Goal: Task Accomplishment & Management: Manage account settings

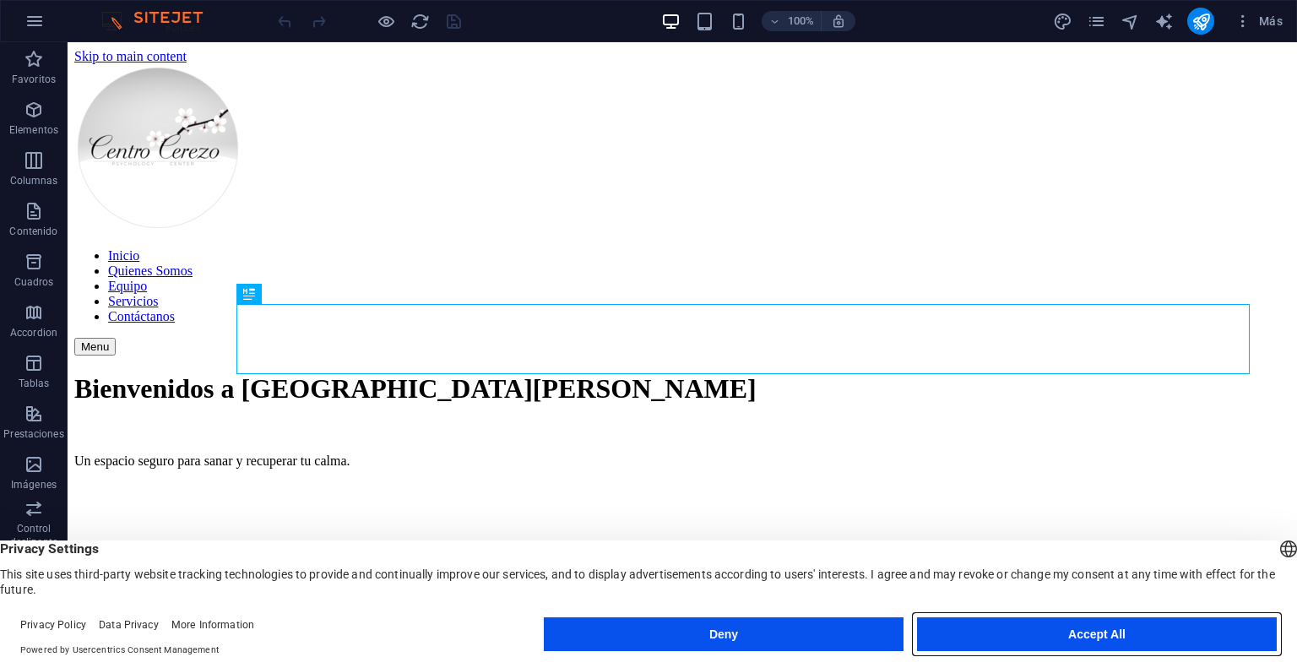
click at [1140, 628] on button "Accept All" at bounding box center [1097, 634] width 360 height 34
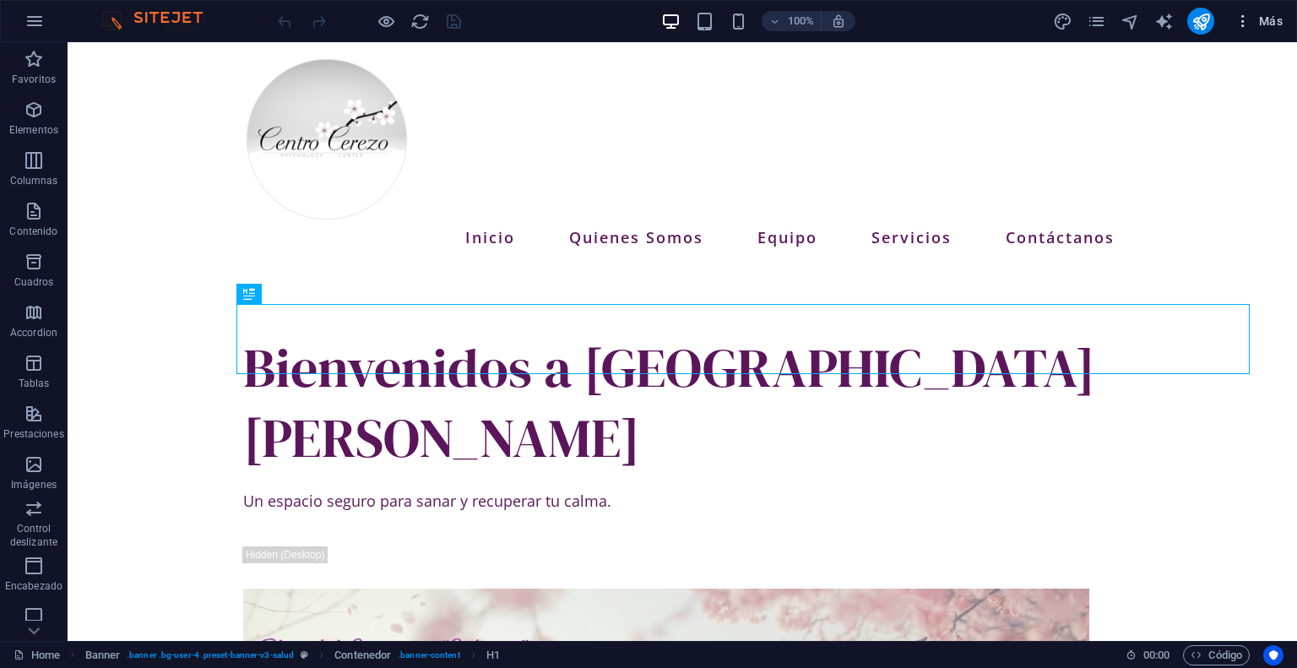
click at [1266, 19] on span "Más" at bounding box center [1258, 21] width 48 height 17
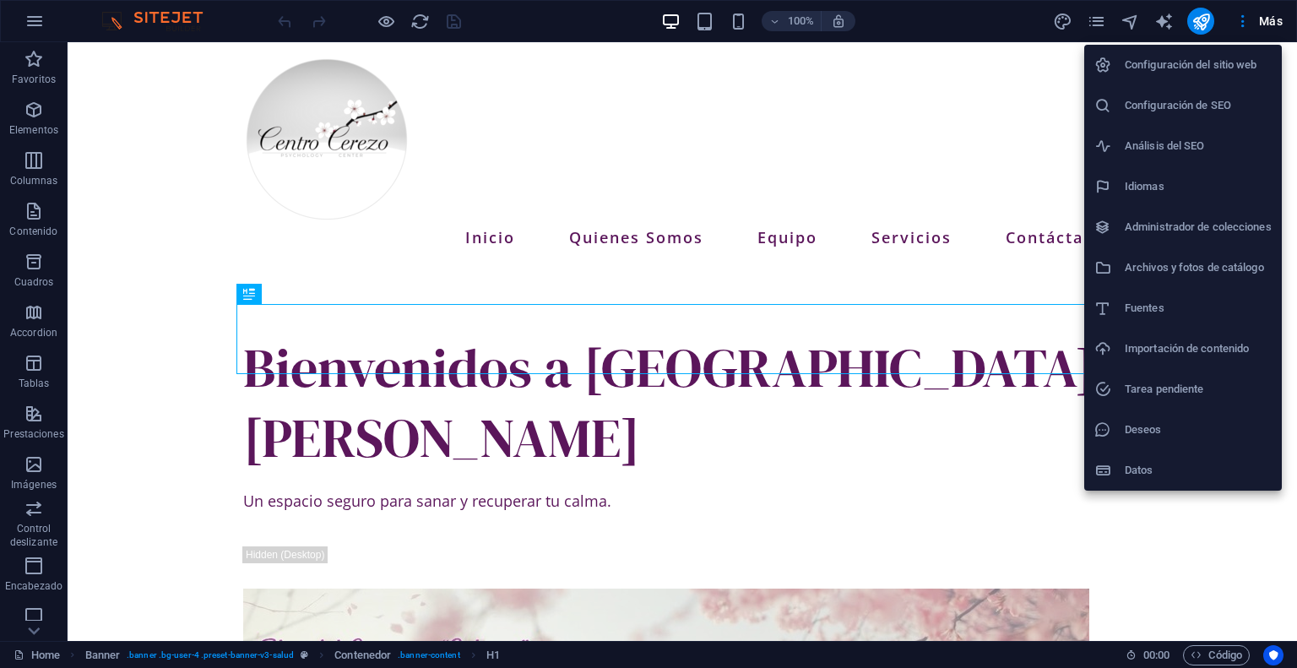
click at [1210, 55] on h6 "Configuración del sitio web" at bounding box center [1197, 65] width 147 height 20
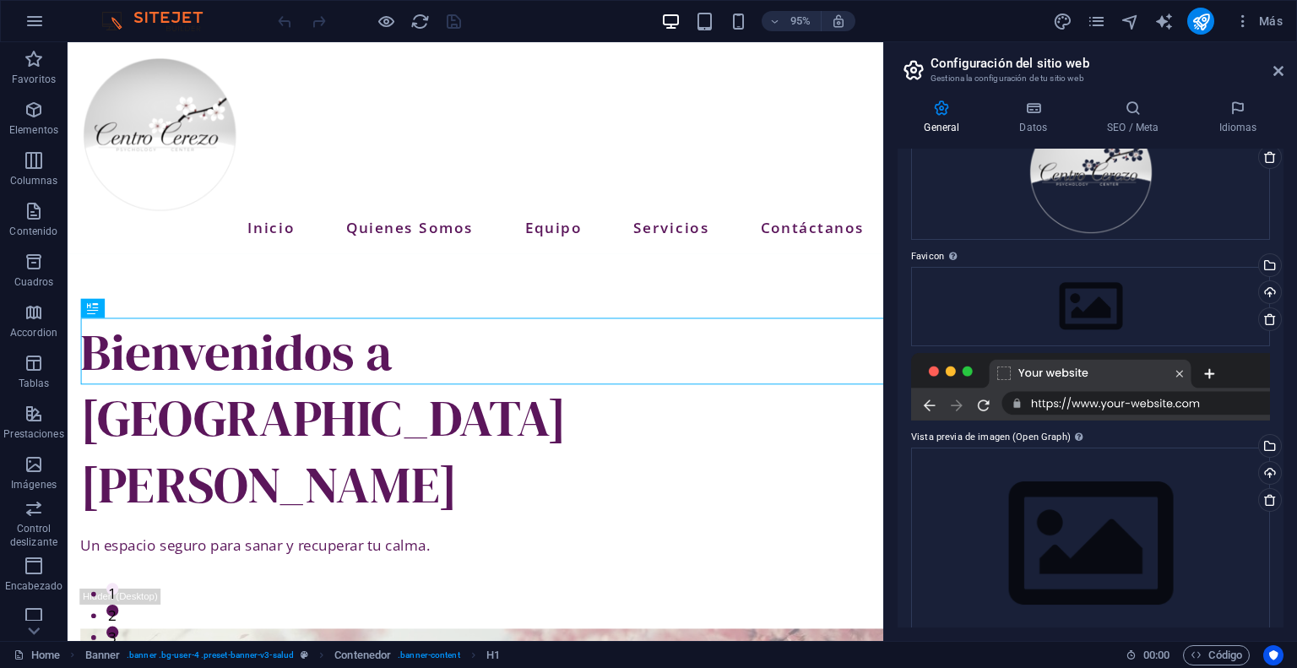
scroll to position [152, 0]
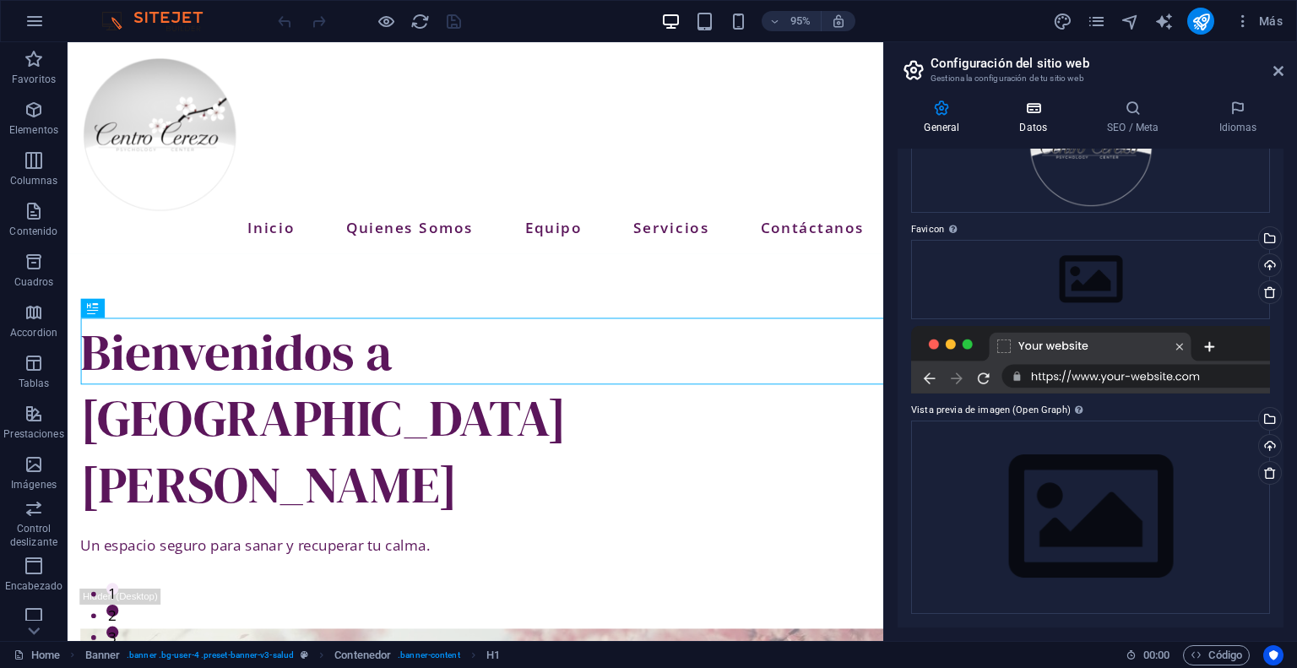
click at [1032, 116] on h4 "Datos" at bounding box center [1037, 117] width 88 height 35
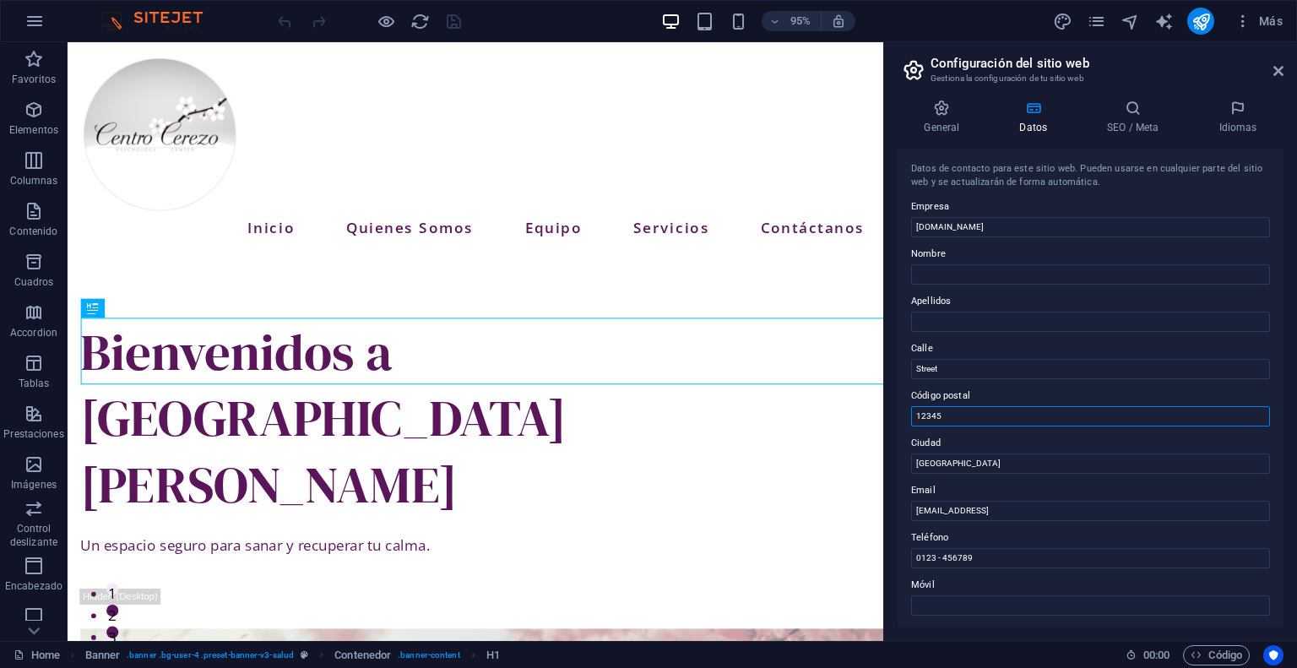
click at [1084, 411] on input "12345" at bounding box center [1090, 416] width 359 height 20
drag, startPoint x: 1096, startPoint y: 497, endPoint x: 896, endPoint y: 474, distance: 201.3
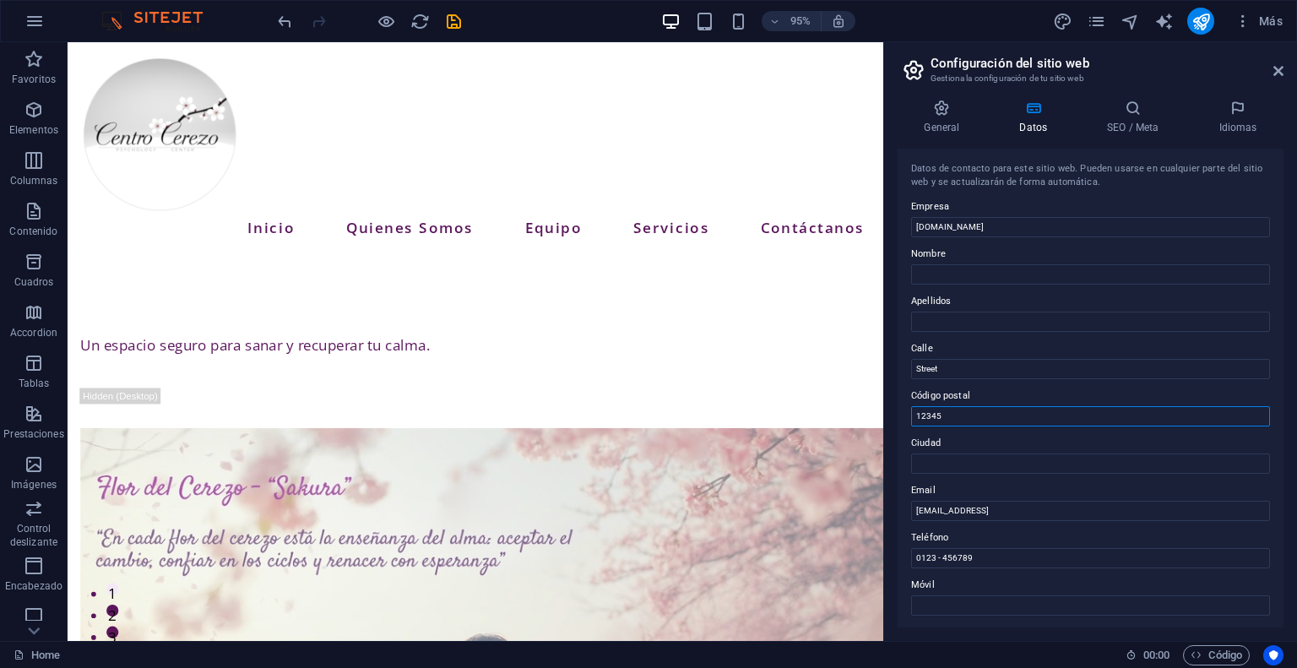
drag, startPoint x: 1037, startPoint y: 453, endPoint x: 902, endPoint y: 443, distance: 134.6
click at [999, 369] on input "Street" at bounding box center [1090, 369] width 359 height 20
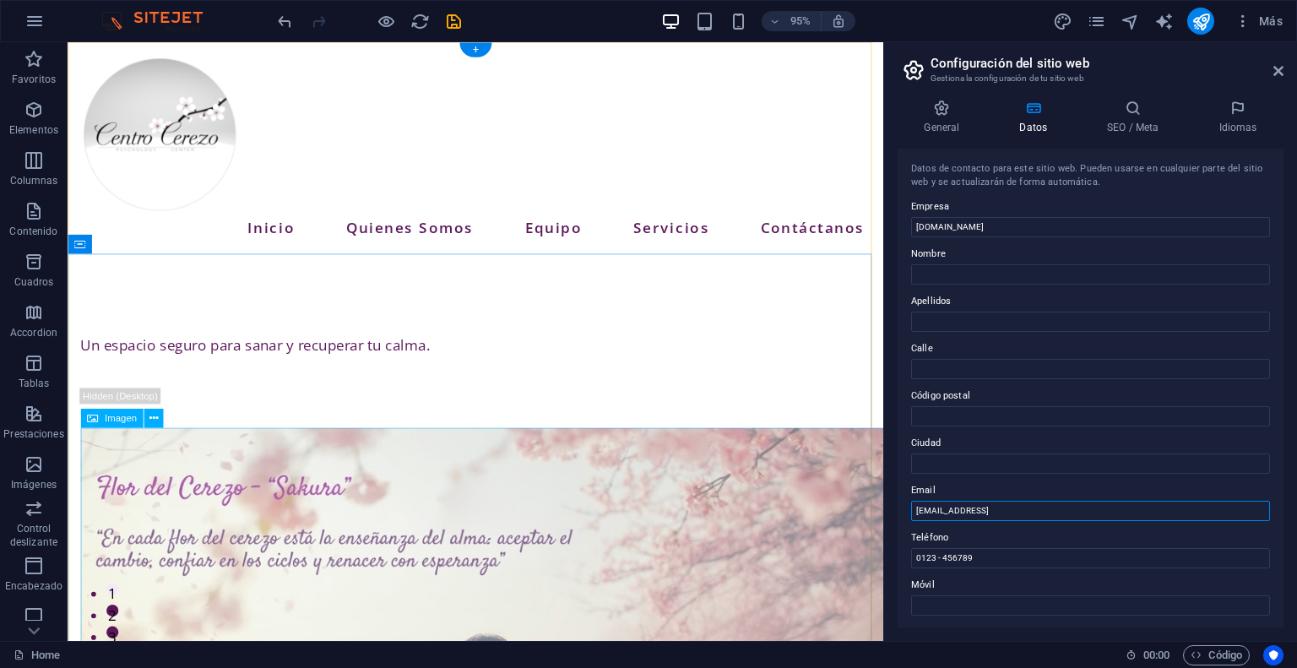
drag, startPoint x: 1172, startPoint y: 552, endPoint x: 849, endPoint y: 554, distance: 322.5
type input "[EMAIL_ADDRESS][DOMAIN_NAME]"
drag, startPoint x: 1111, startPoint y: 598, endPoint x: 884, endPoint y: 545, distance: 233.2
drag, startPoint x: 1283, startPoint y: 419, endPoint x: 1270, endPoint y: 496, distance: 78.8
click at [1270, 496] on div "General Datos SEO / Meta Idiomas Nombre del sitio web centrocerezo.cl Logo Arra…" at bounding box center [1090, 363] width 413 height 555
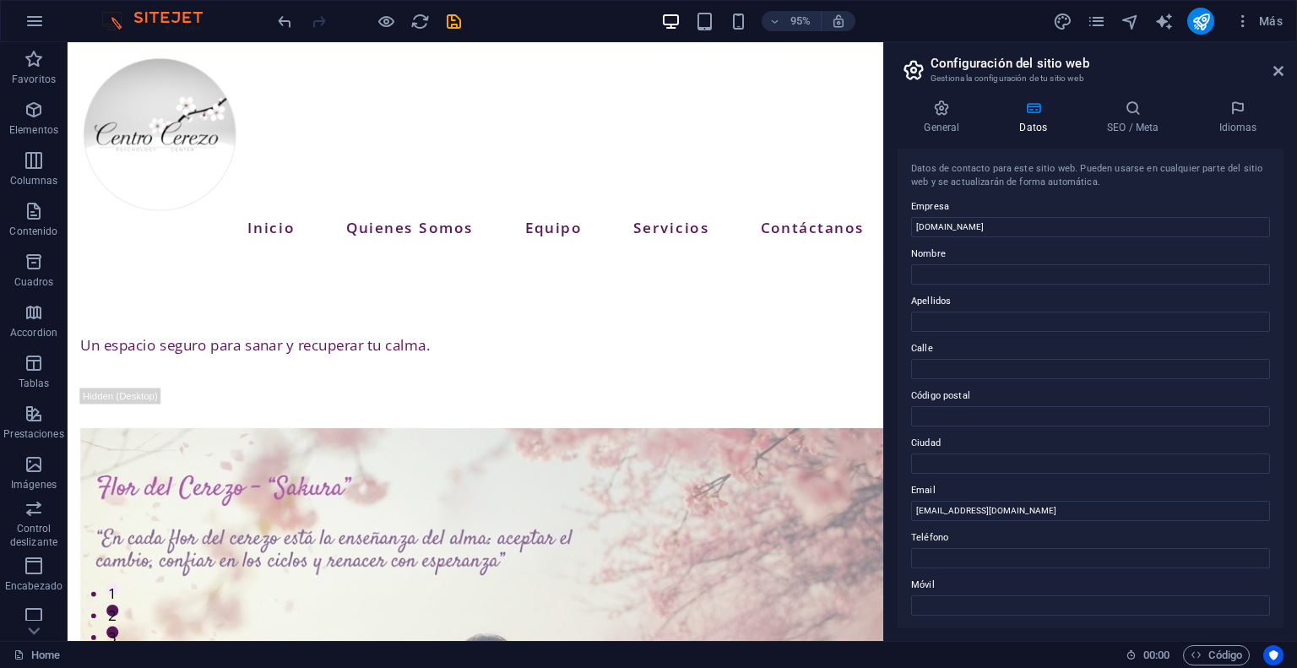
scroll to position [331, 0]
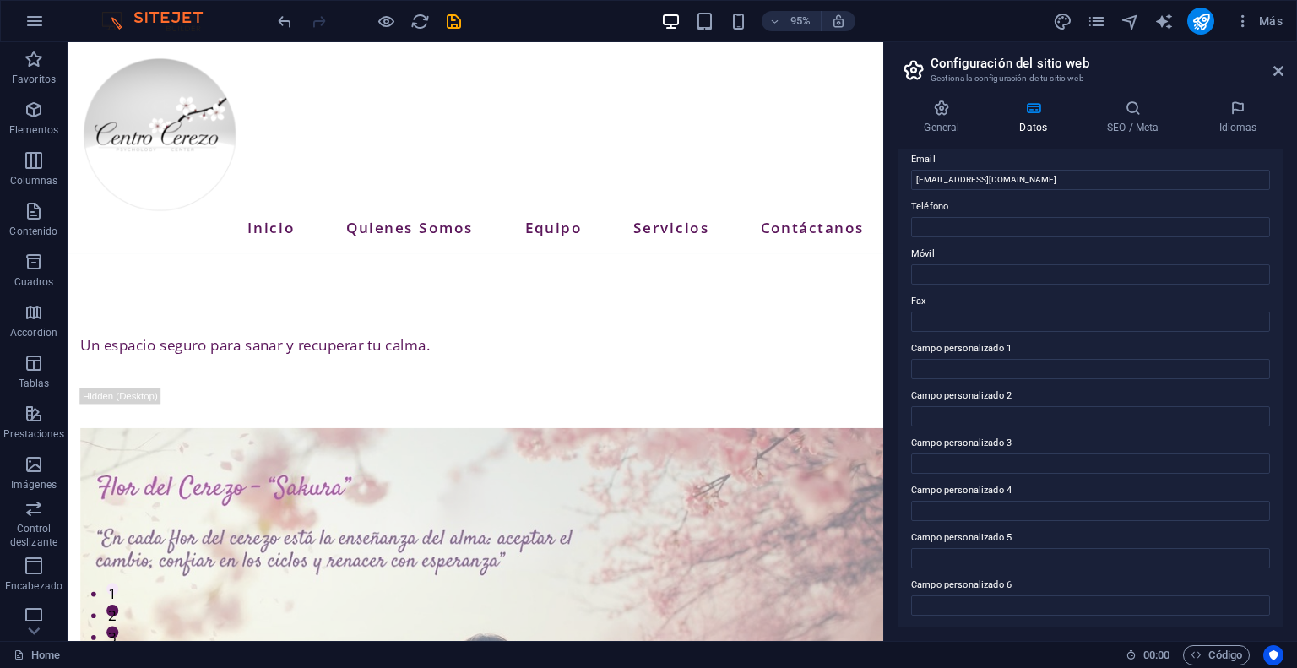
click at [1276, 189] on div "Datos de contacto para este sitio web. Pueden usarse en cualquier parte del sit…" at bounding box center [1090, 388] width 386 height 479
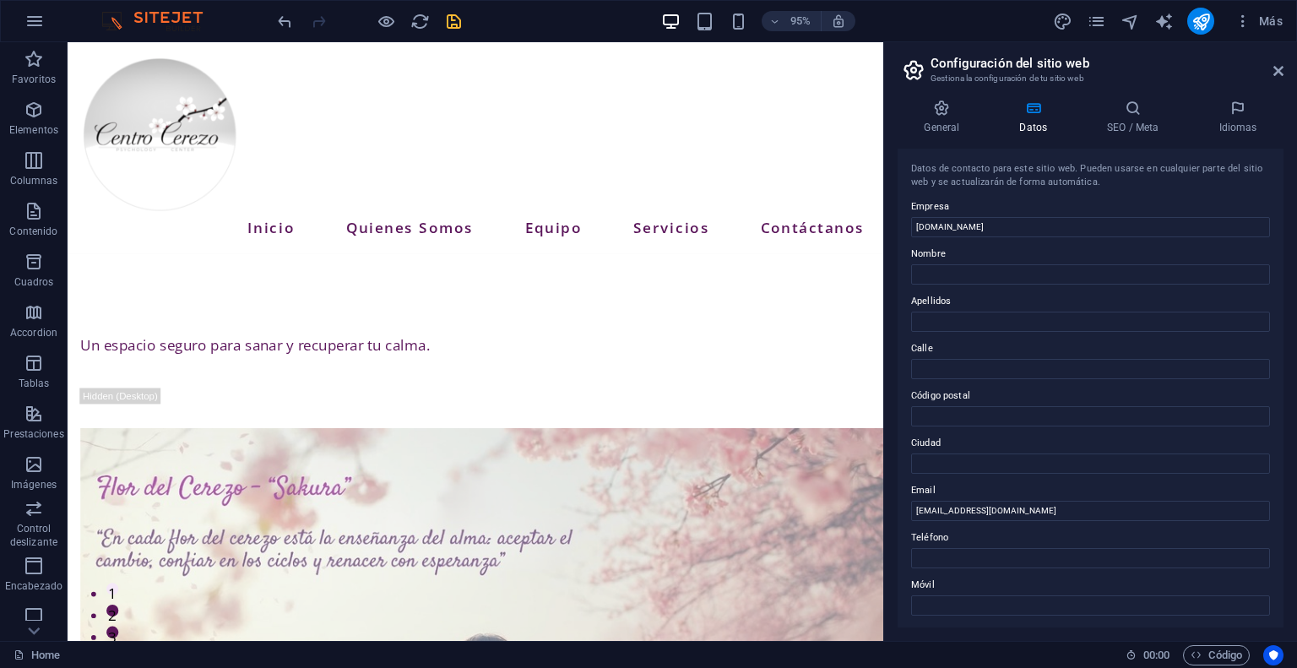
click at [453, 12] on icon "save" at bounding box center [453, 21] width 19 height 19
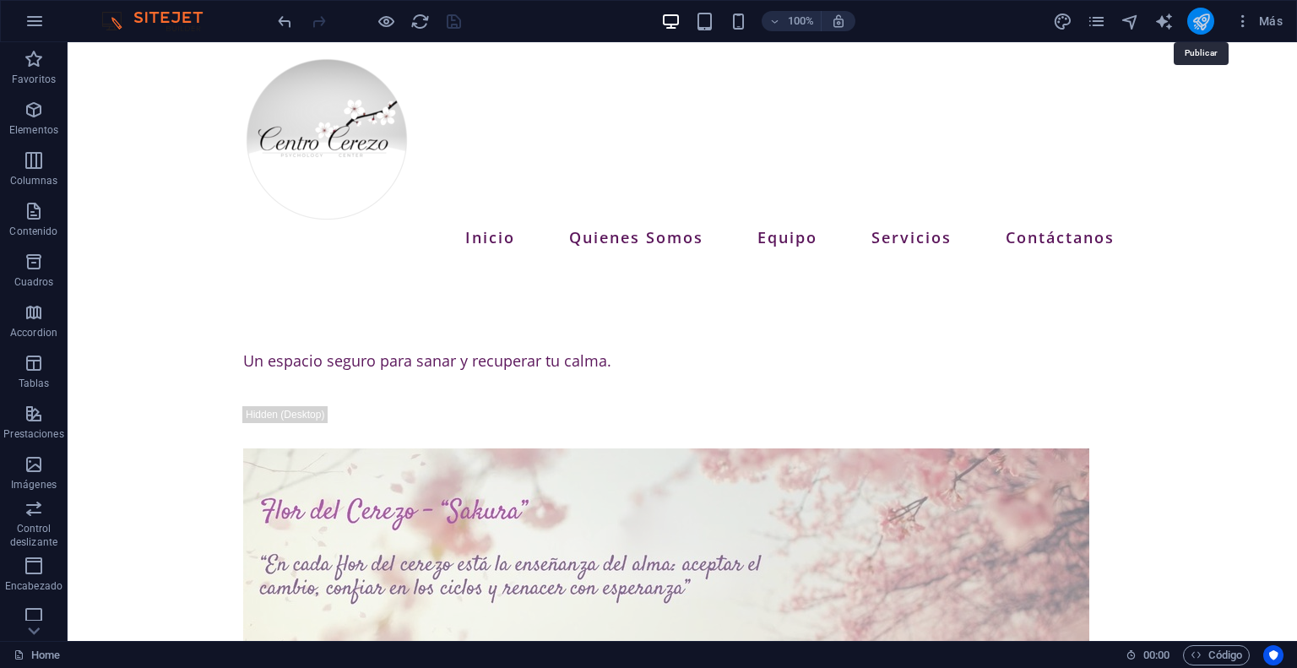
click at [1205, 24] on icon "publish" at bounding box center [1200, 21] width 19 height 19
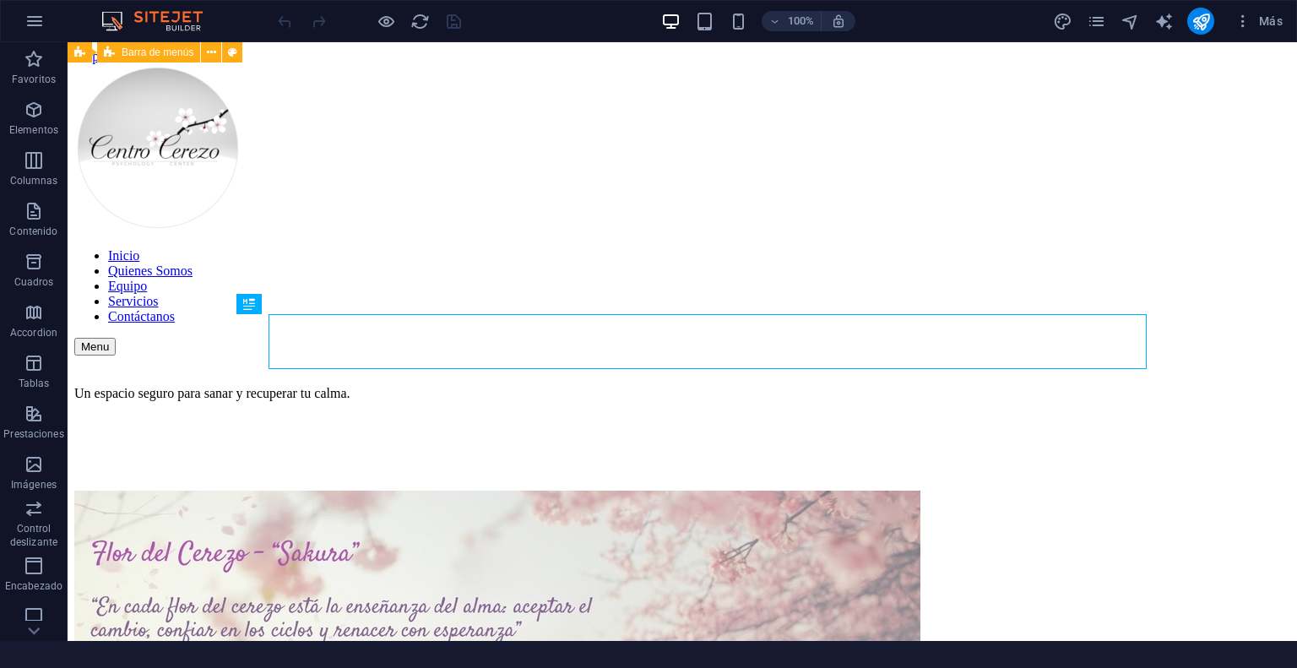
scroll to position [1020, 0]
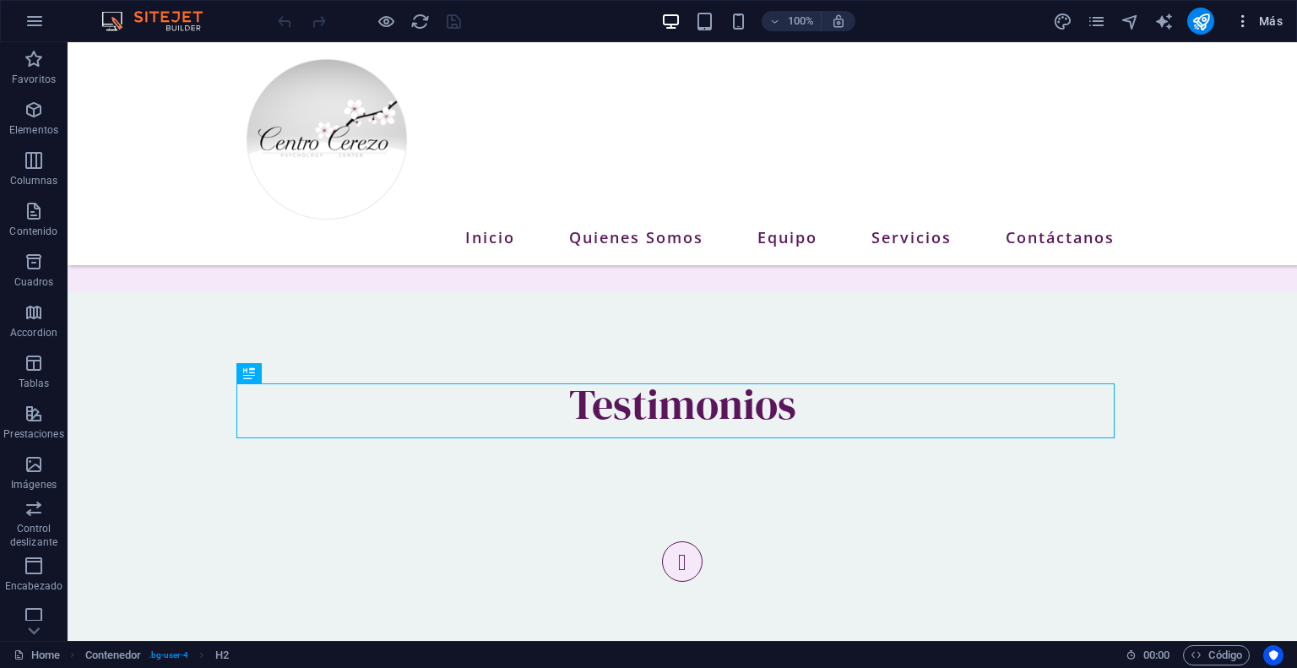
click at [1275, 15] on span "Más" at bounding box center [1258, 21] width 48 height 17
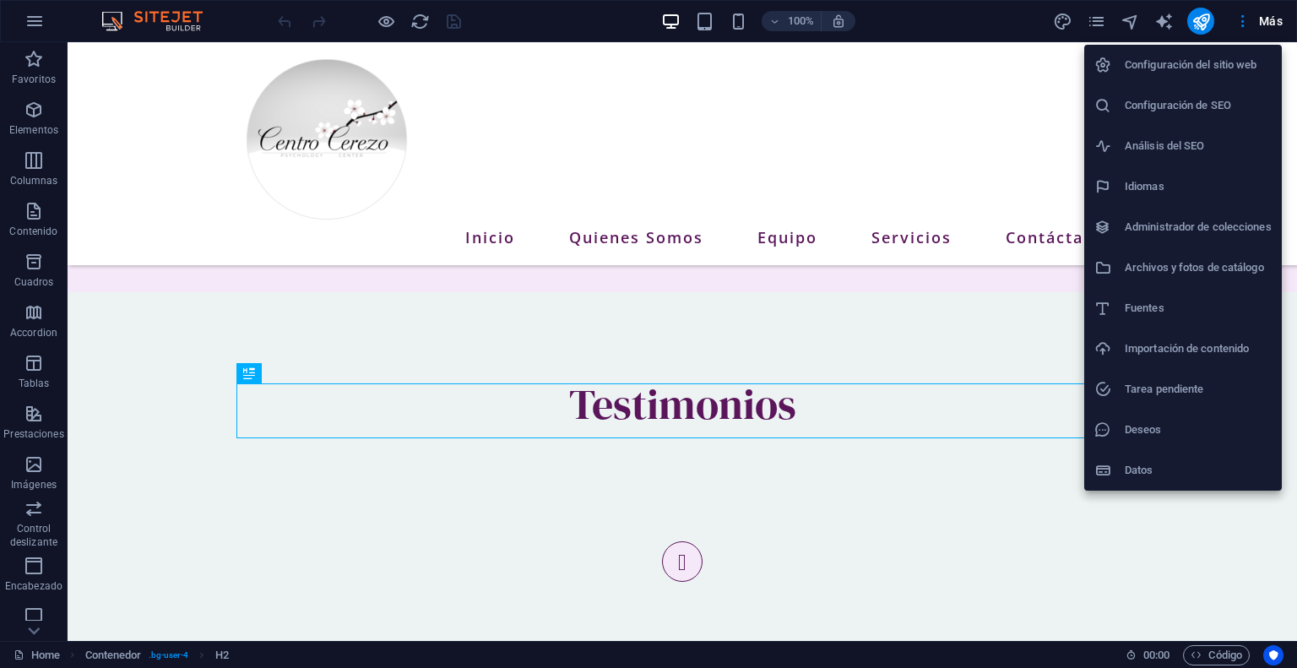
click at [1210, 59] on h6 "Configuración del sitio web" at bounding box center [1197, 65] width 147 height 20
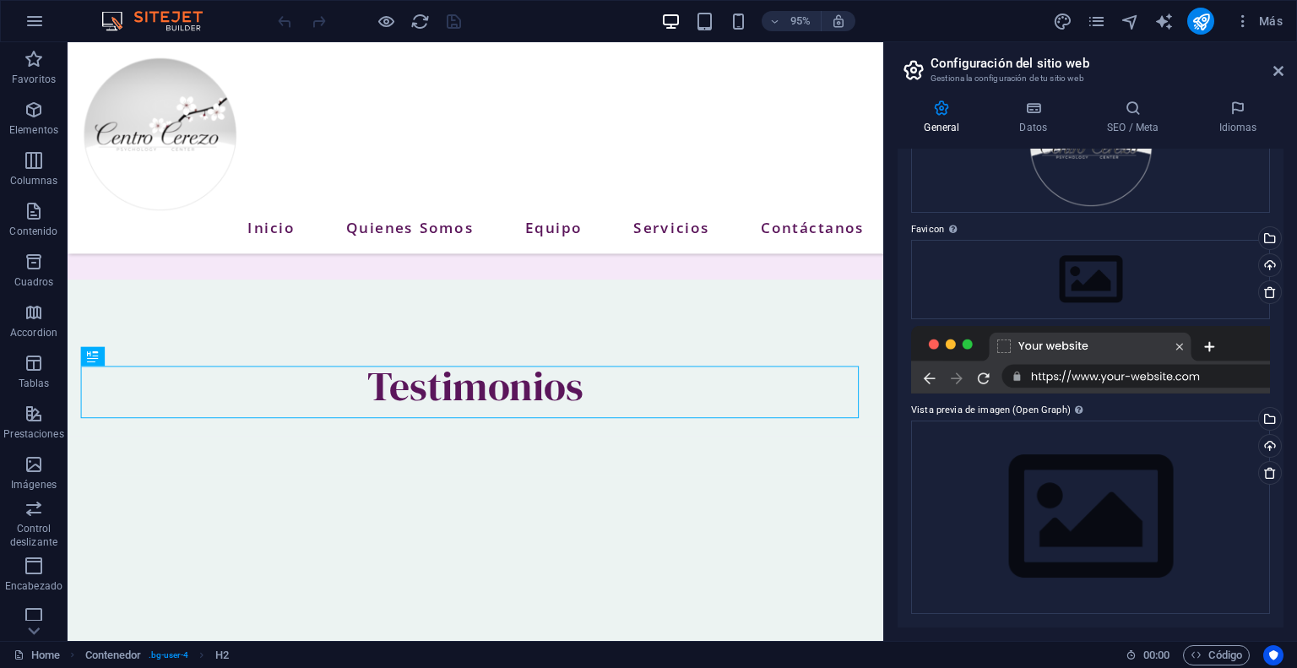
scroll to position [0, 0]
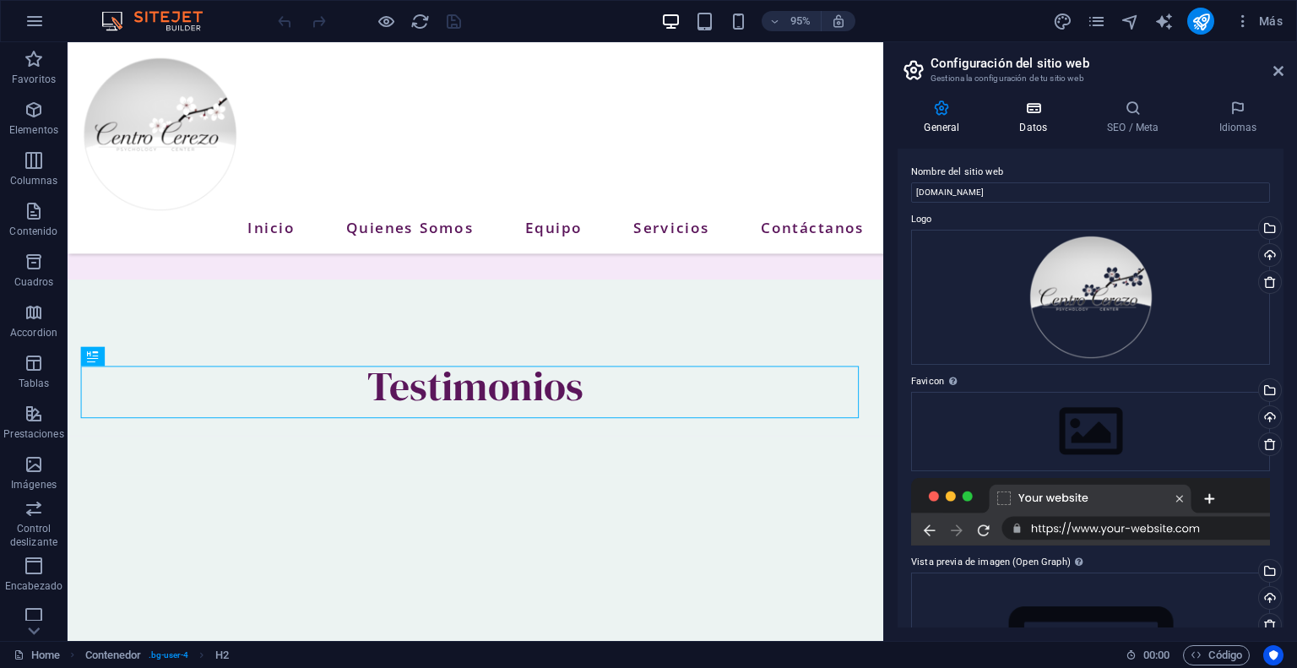
click at [1028, 119] on h4 "Datos" at bounding box center [1037, 117] width 88 height 35
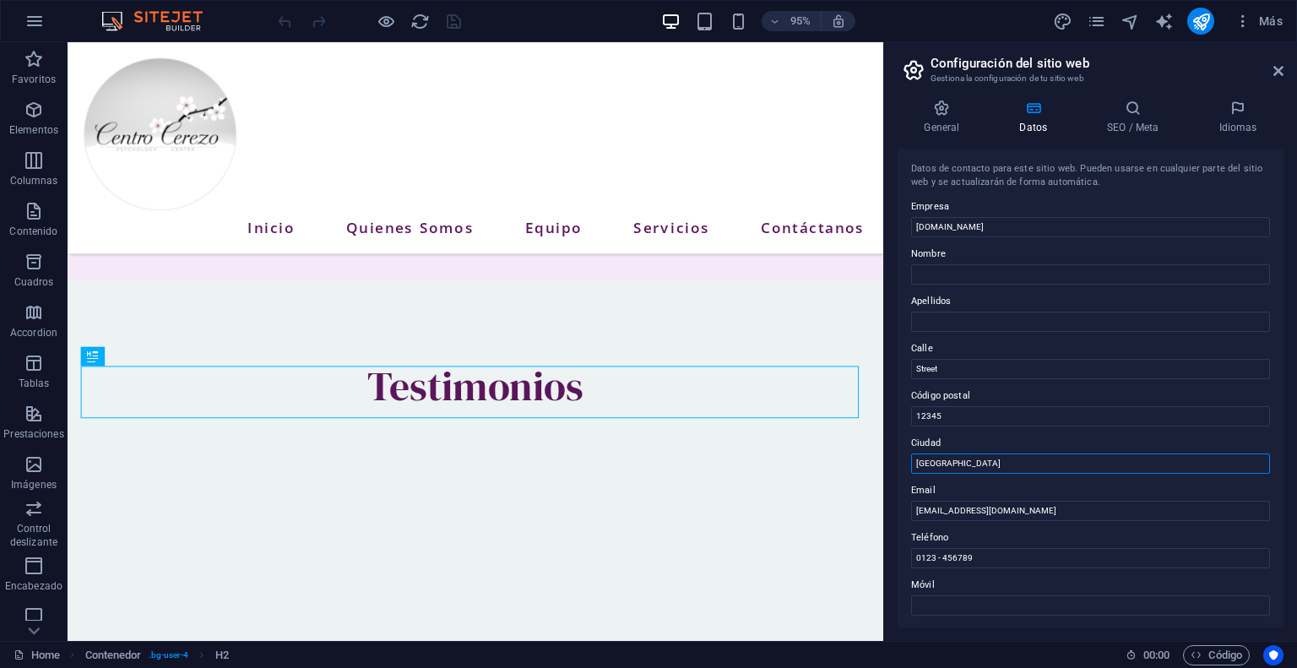
drag, startPoint x: 1051, startPoint y: 502, endPoint x: 912, endPoint y: 479, distance: 141.1
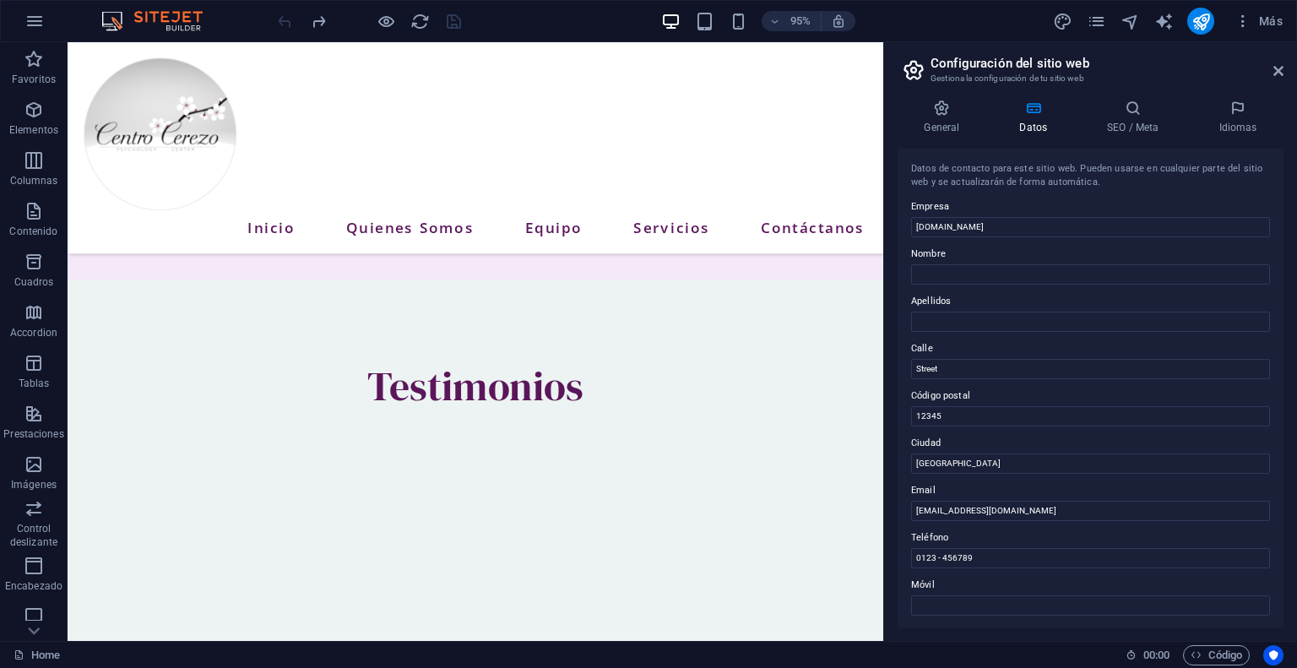
click at [961, 426] on div "Datos de contacto para este sitio web. Pueden usarse en cualquier parte del sit…" at bounding box center [1090, 388] width 386 height 479
click at [981, 414] on input "12345" at bounding box center [1090, 416] width 359 height 20
click at [956, 455] on input "[GEOGRAPHIC_DATA]" at bounding box center [1090, 463] width 359 height 20
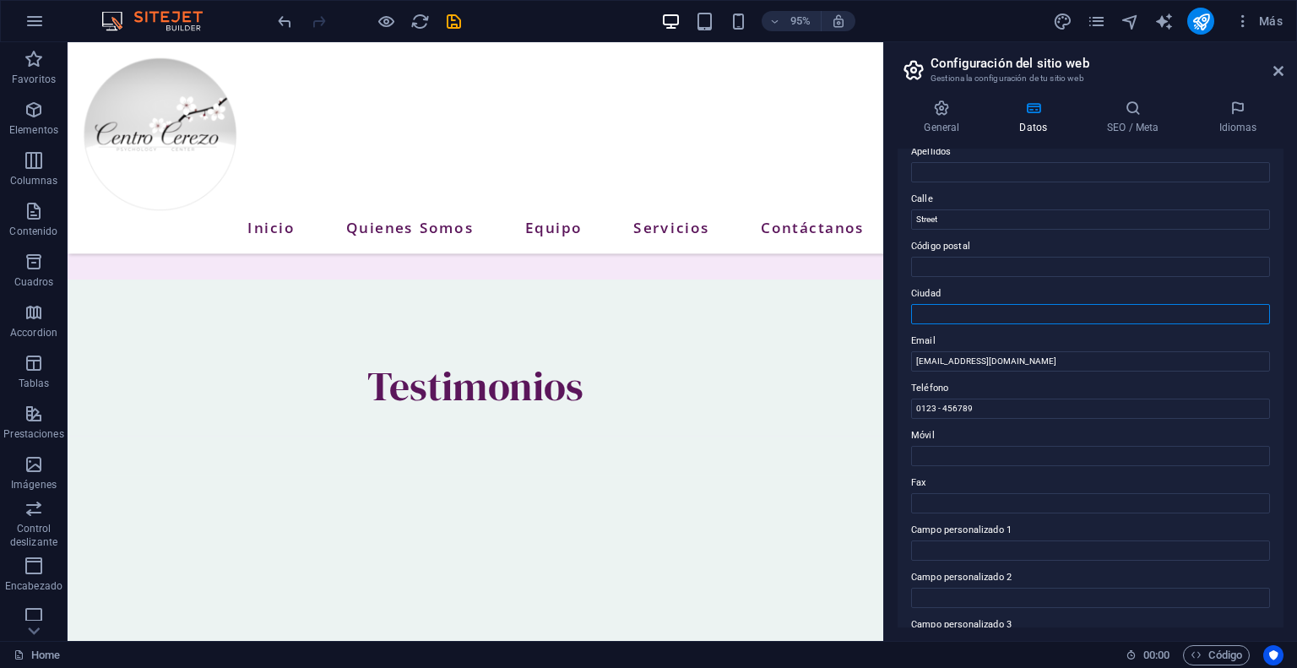
scroll to position [173, 0]
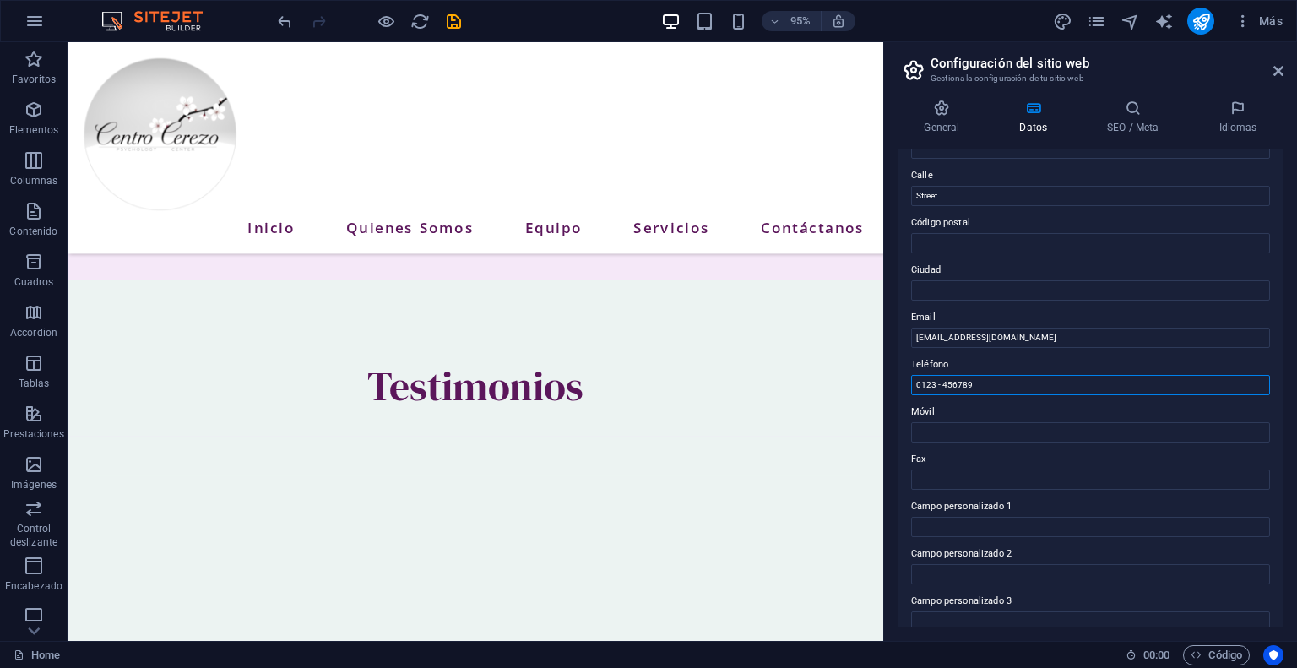
click at [1036, 382] on input "0123 - 456789" at bounding box center [1090, 385] width 359 height 20
click at [1026, 386] on input "0123 - 456789" at bounding box center [1090, 385] width 359 height 20
drag, startPoint x: 1026, startPoint y: 386, endPoint x: 919, endPoint y: 378, distance: 107.5
click at [919, 378] on input "0123 - 456789" at bounding box center [1090, 385] width 359 height 20
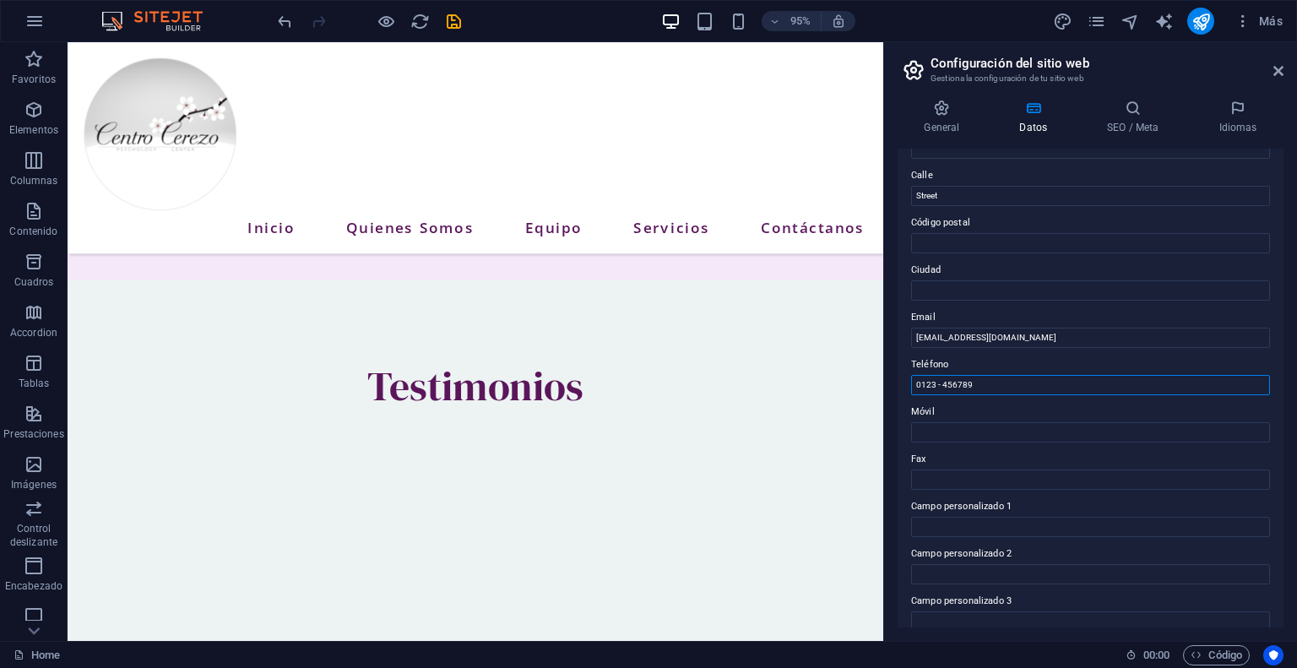
type input "0"
click at [454, 25] on icon "save" at bounding box center [453, 21] width 19 height 19
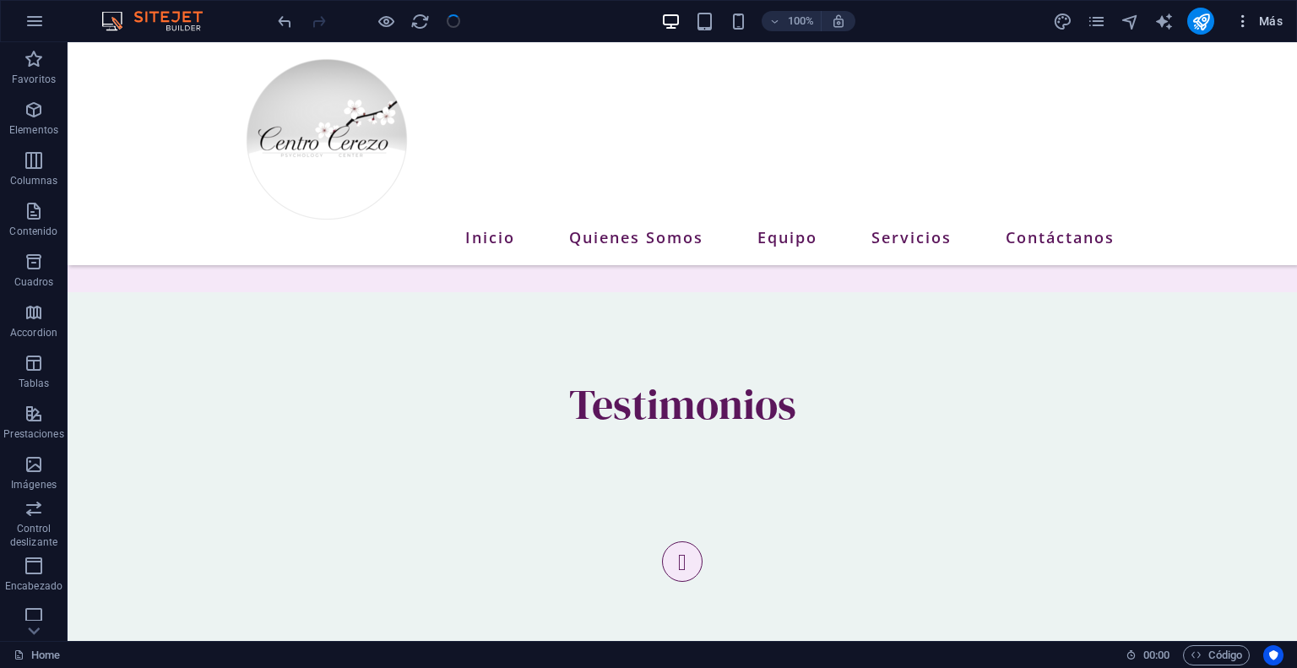
click at [1263, 16] on span "Más" at bounding box center [1258, 21] width 48 height 17
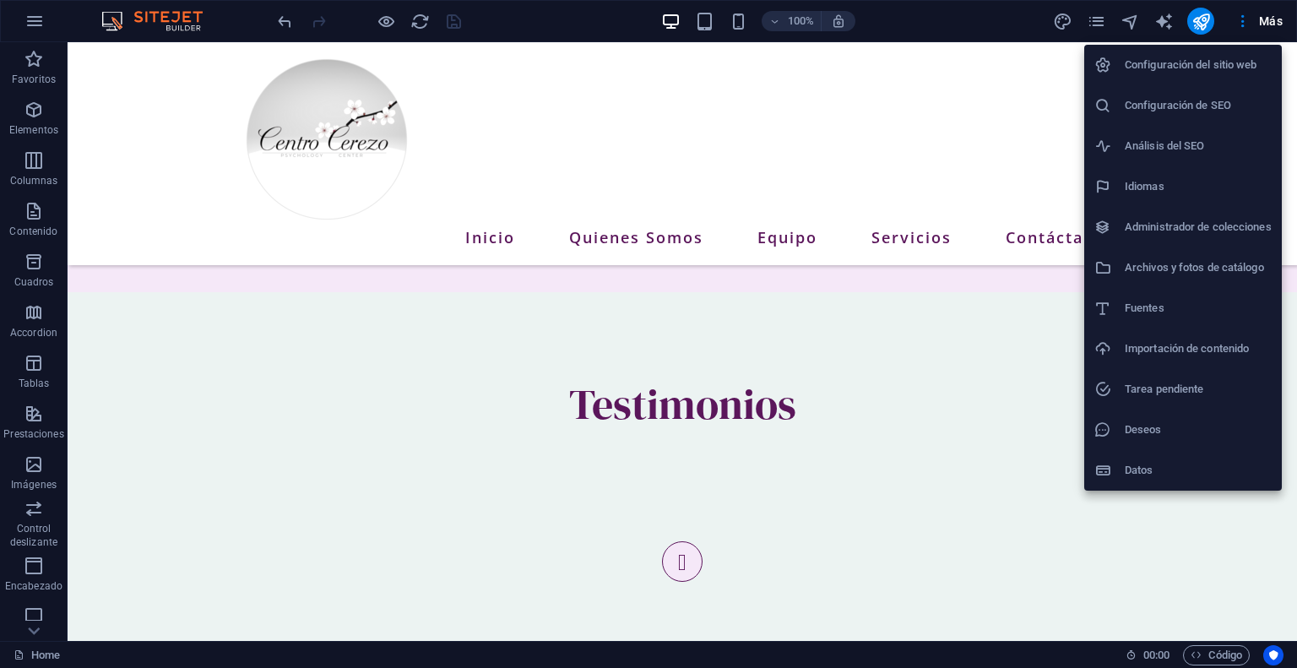
drag, startPoint x: 1205, startPoint y: 80, endPoint x: 1213, endPoint y: 59, distance: 22.7
click at [1213, 59] on h6 "Configuración del sitio web" at bounding box center [1197, 65] width 147 height 20
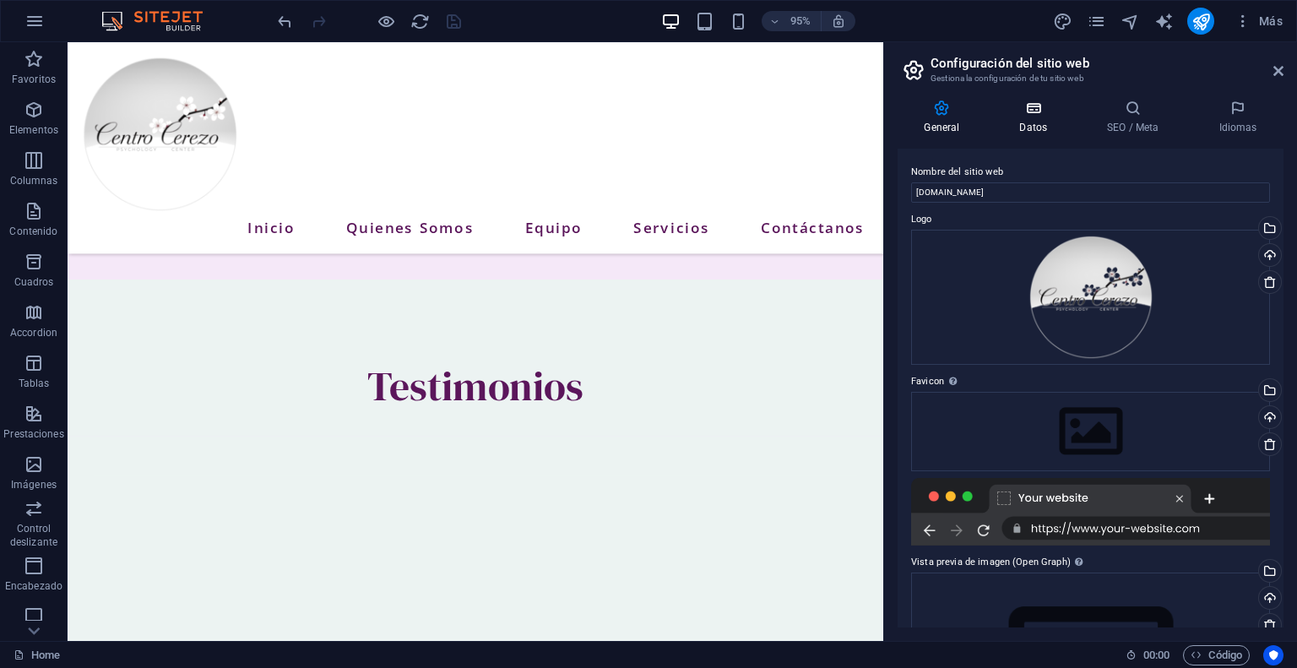
click at [1027, 111] on icon at bounding box center [1033, 108] width 81 height 17
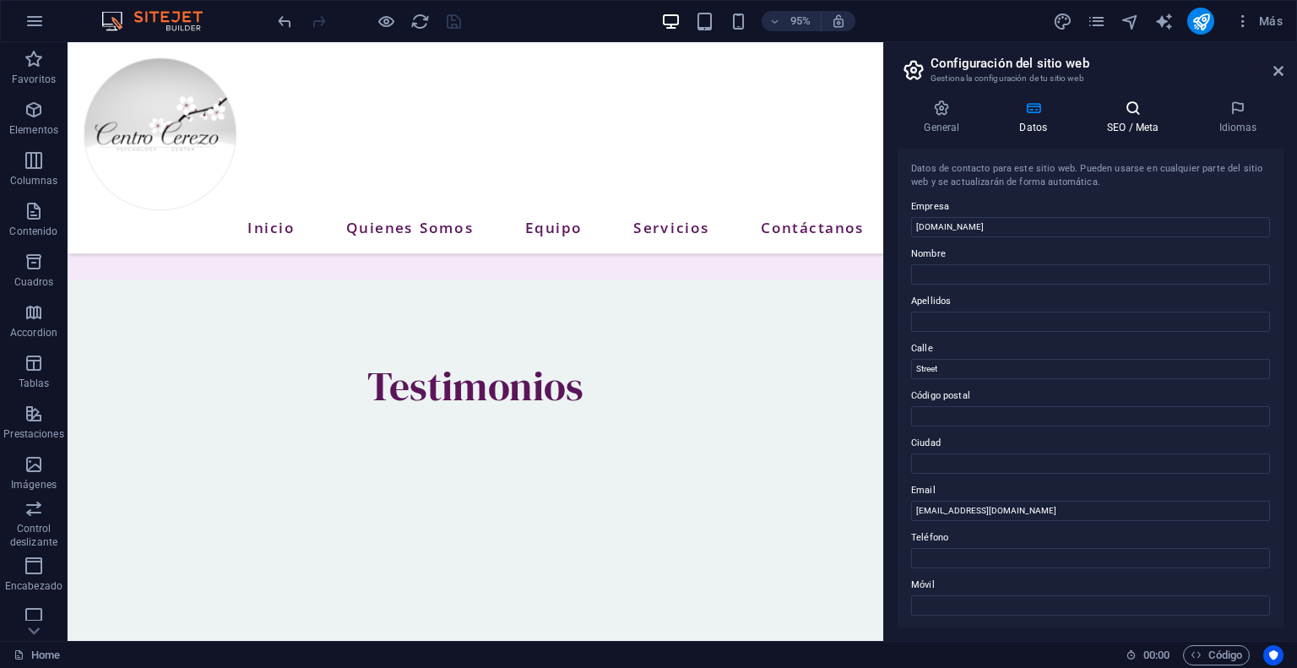
click at [1137, 117] on h4 "SEO / Meta" at bounding box center [1135, 117] width 111 height 35
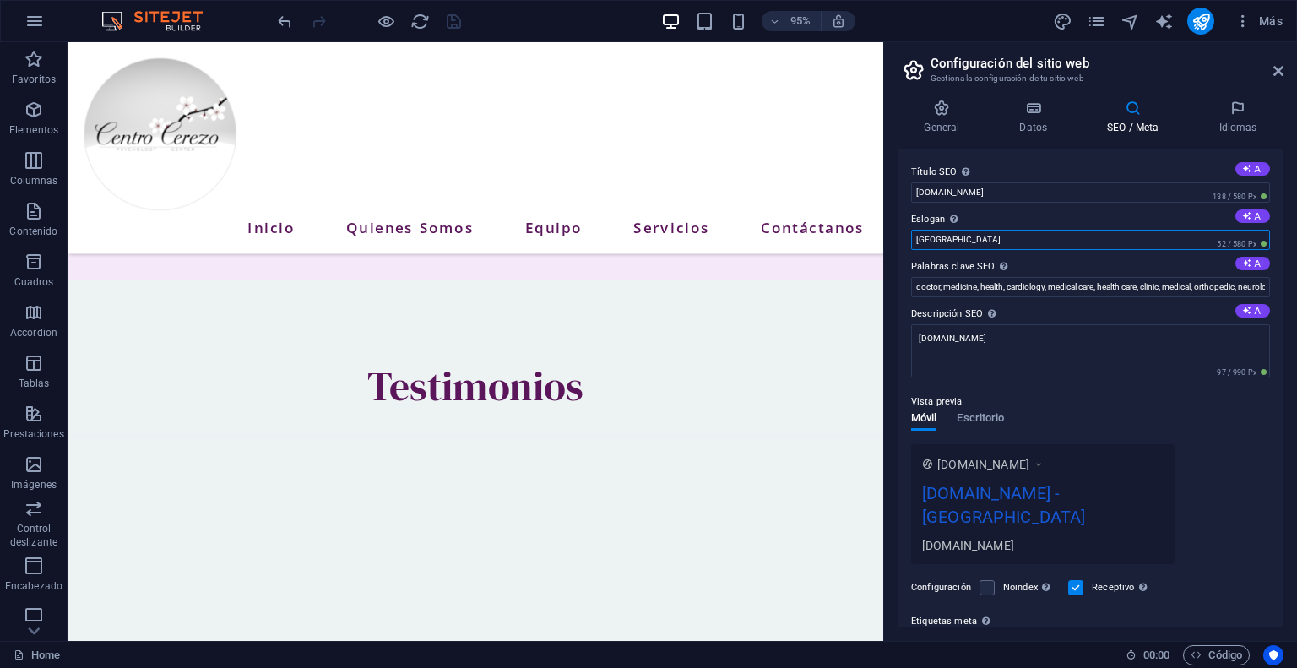
click at [993, 241] on input "[GEOGRAPHIC_DATA]" at bounding box center [1090, 240] width 359 height 20
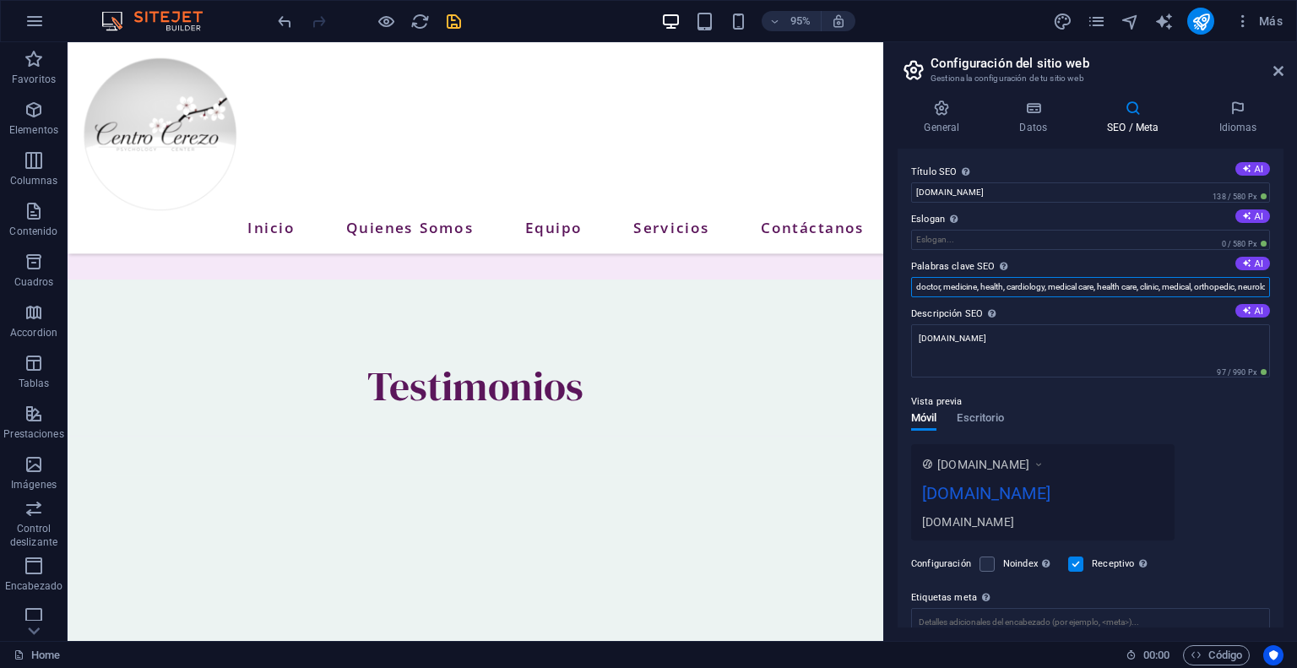
click at [933, 284] on input "doctor, medicine, health, cardiology, medical care, health care, clinic, medica…" at bounding box center [1090, 287] width 359 height 20
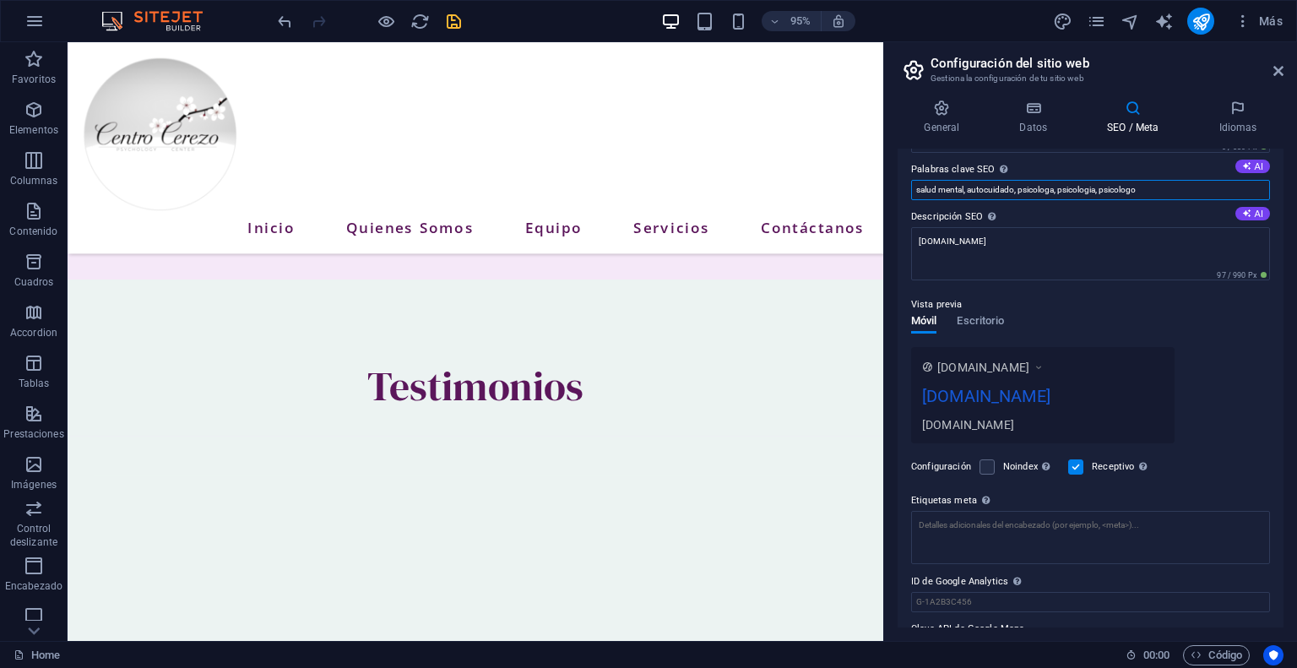
scroll to position [100, 0]
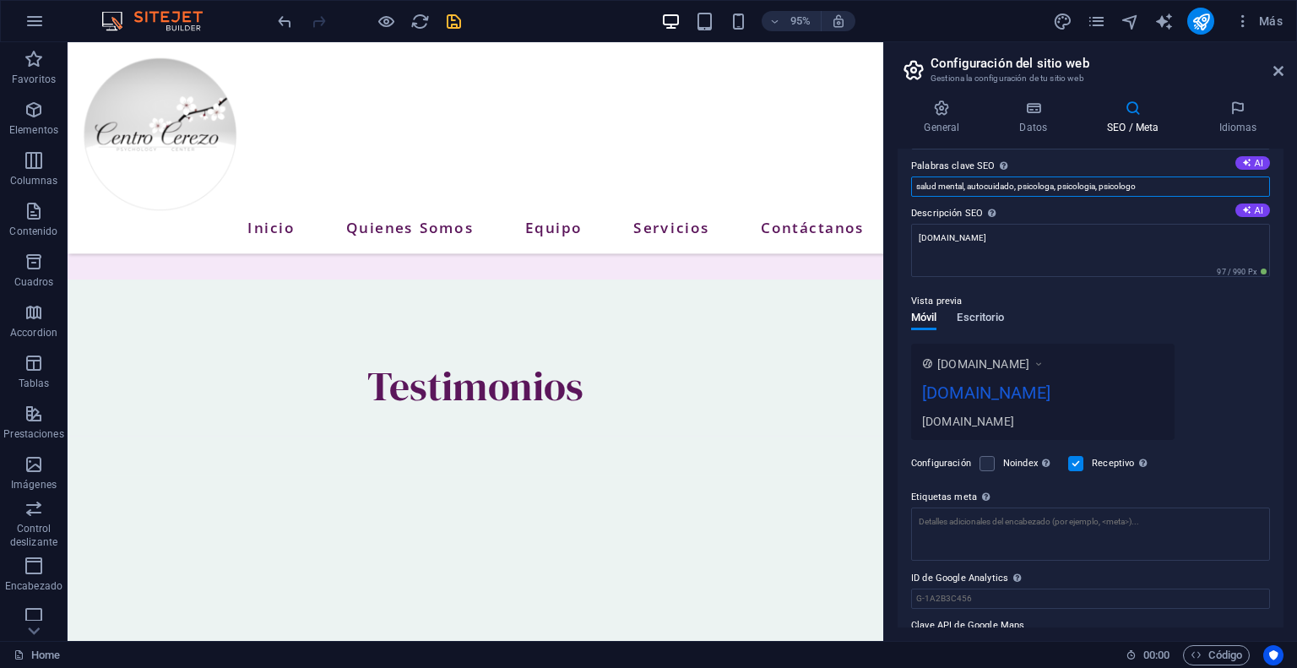
type input "salud mental, autocuidado, psicologa, psicologia, psicologo"
click at [986, 318] on span "Escritorio" at bounding box center [979, 319] width 47 height 24
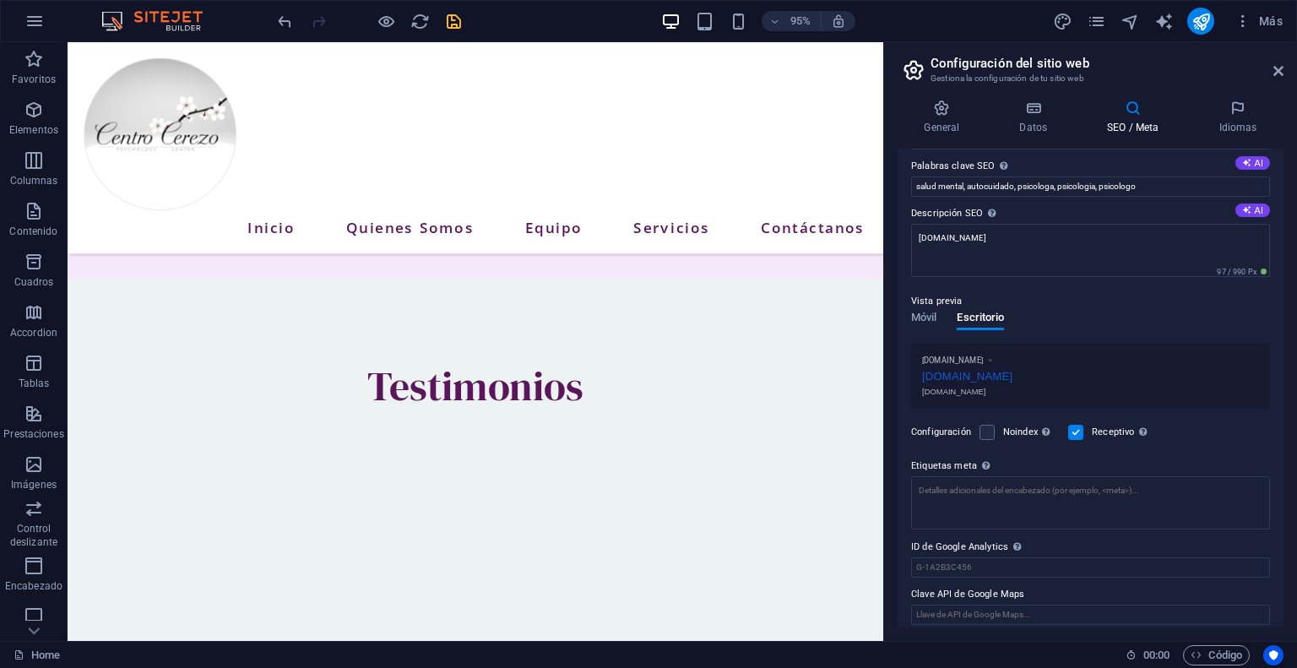
click at [917, 306] on p "Vista previa" at bounding box center [936, 301] width 51 height 20
click at [921, 322] on span "Móvil" at bounding box center [923, 319] width 25 height 24
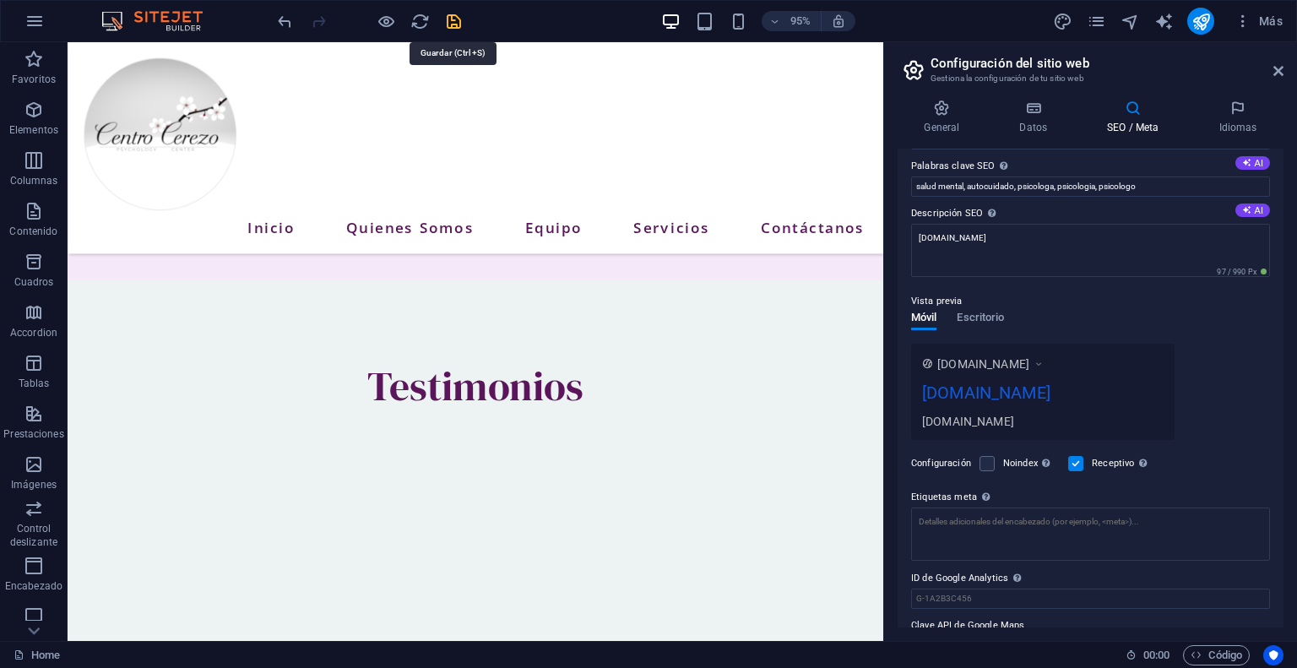
click at [459, 26] on icon "save" at bounding box center [453, 21] width 19 height 19
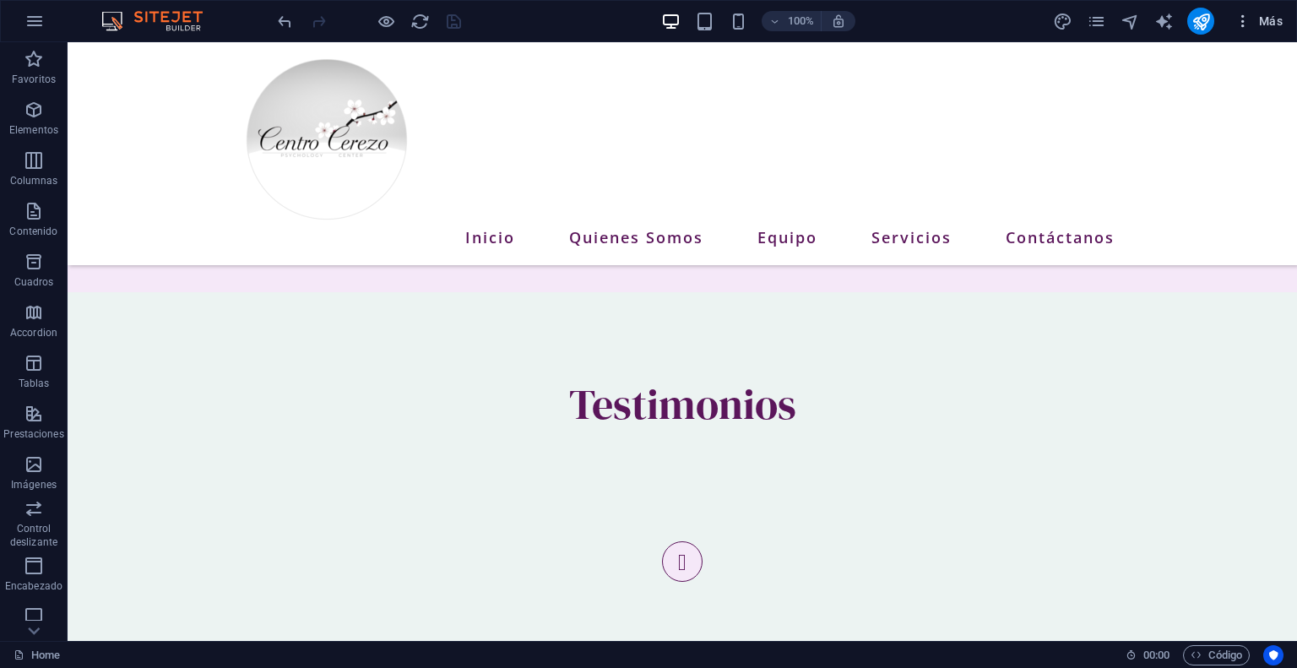
click at [1281, 18] on span "Más" at bounding box center [1258, 21] width 48 height 17
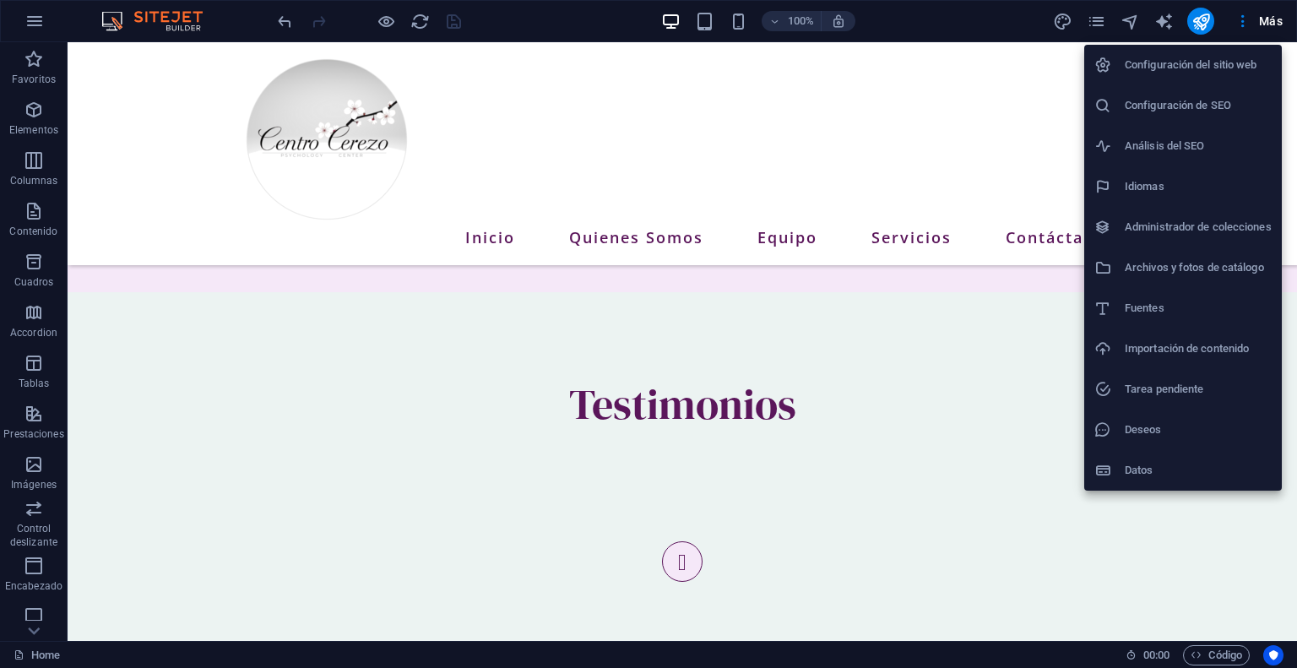
click at [1203, 72] on h6 "Configuración del sitio web" at bounding box center [1197, 65] width 147 height 20
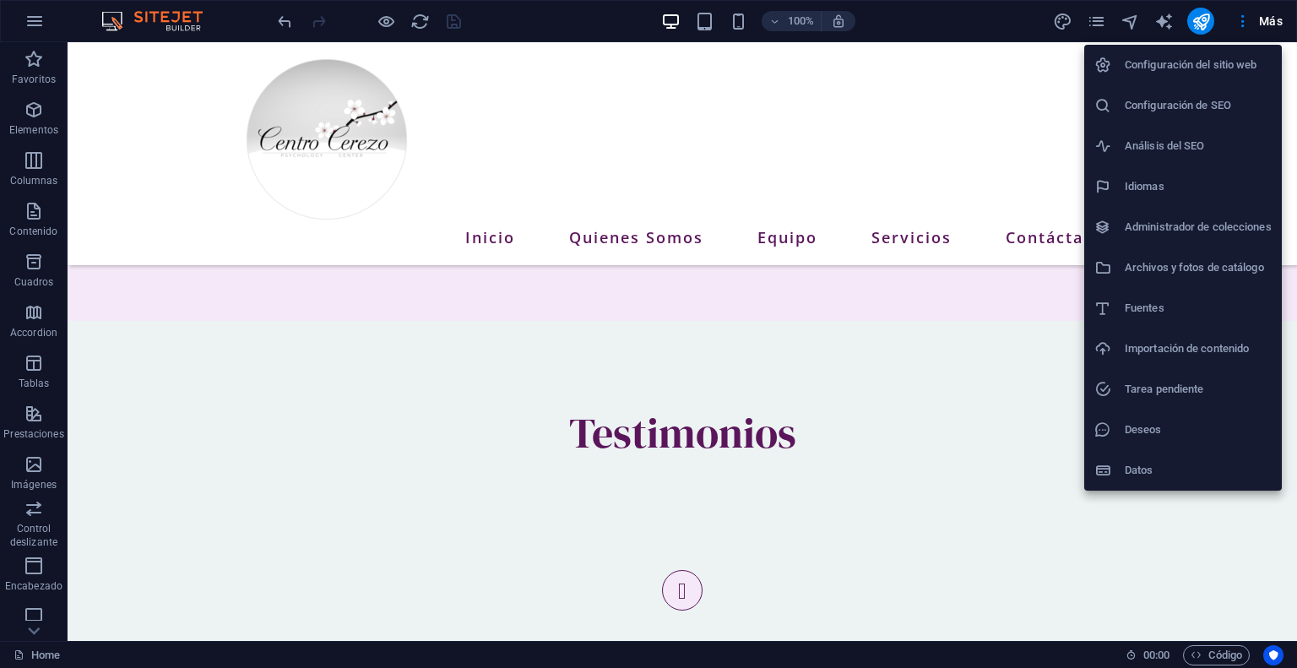
scroll to position [1048, 0]
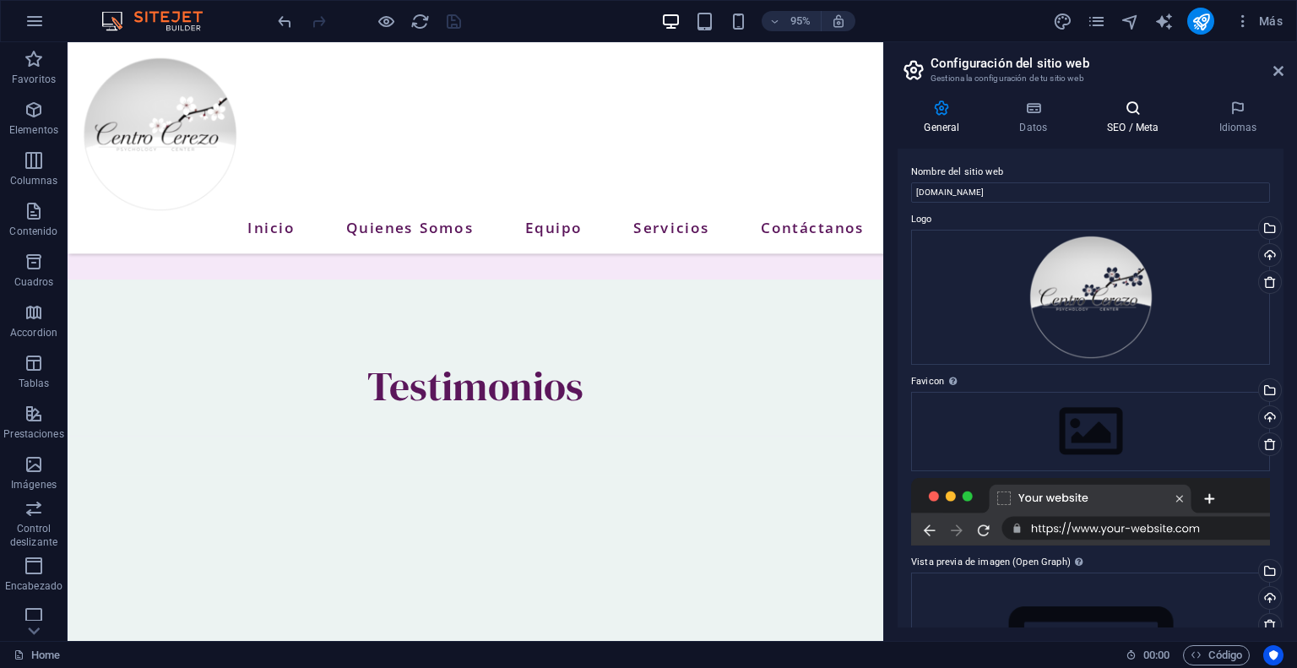
click at [1144, 115] on icon at bounding box center [1132, 108] width 105 height 17
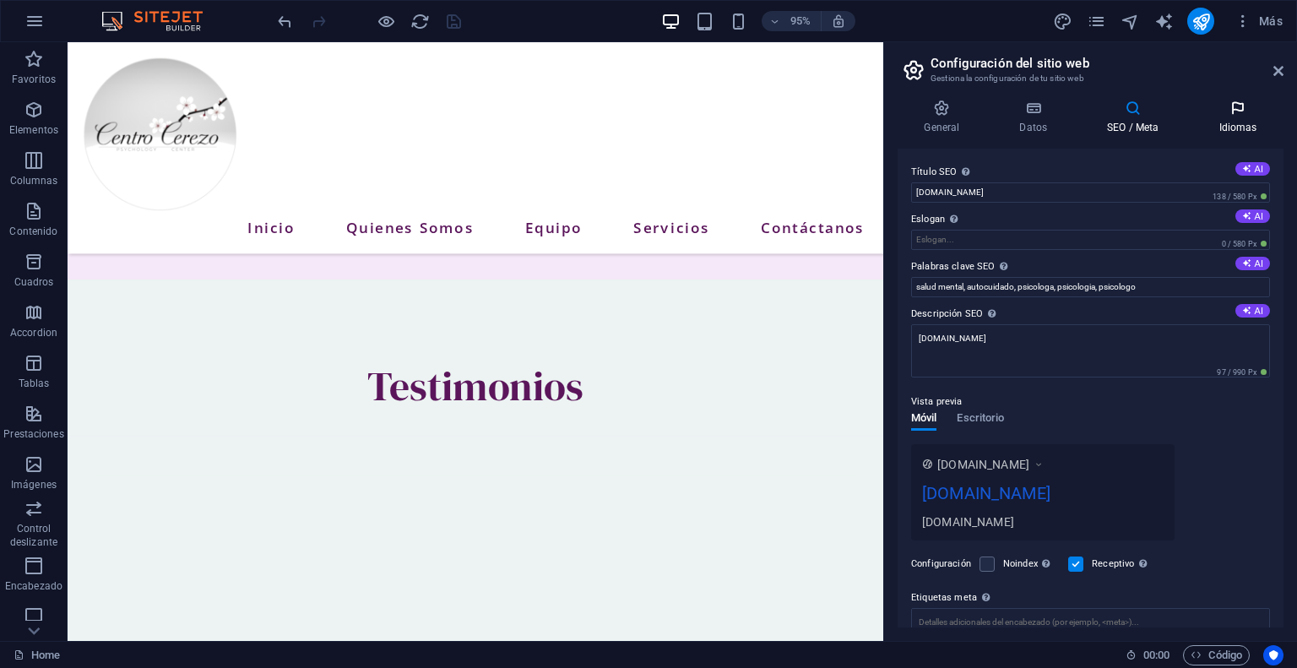
click at [1237, 111] on icon at bounding box center [1237, 108] width 91 height 17
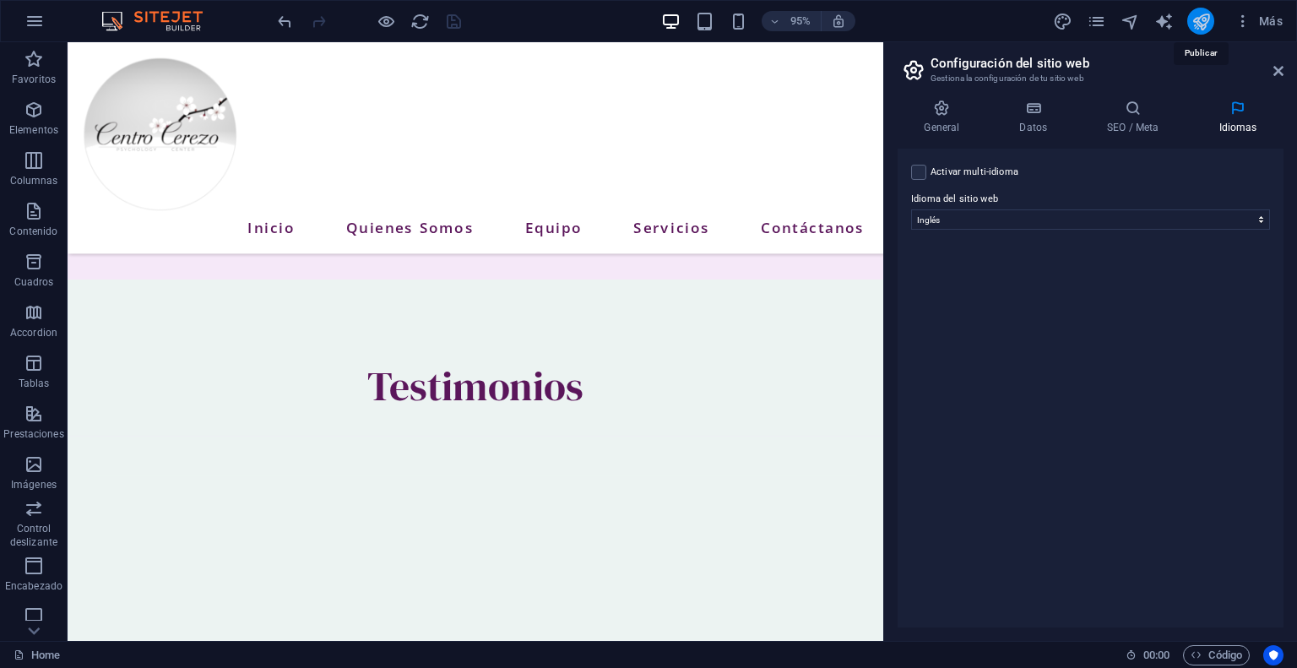
click at [1204, 16] on icon "publish" at bounding box center [1200, 21] width 19 height 19
